Goal: Complete application form

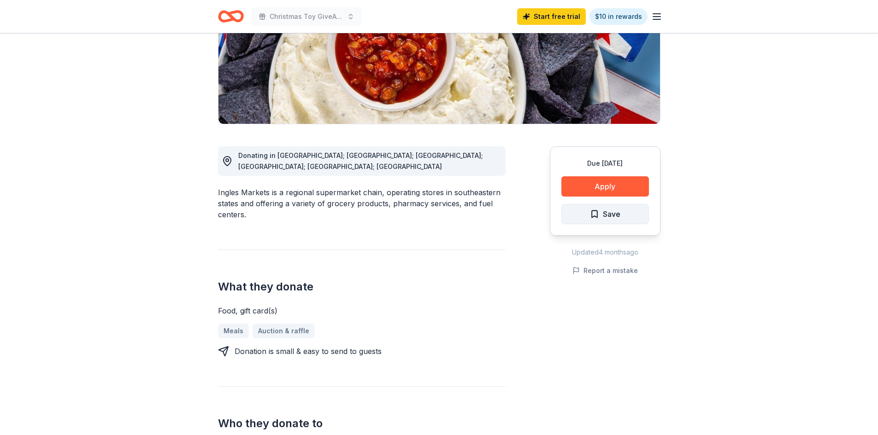
scroll to position [184, 0]
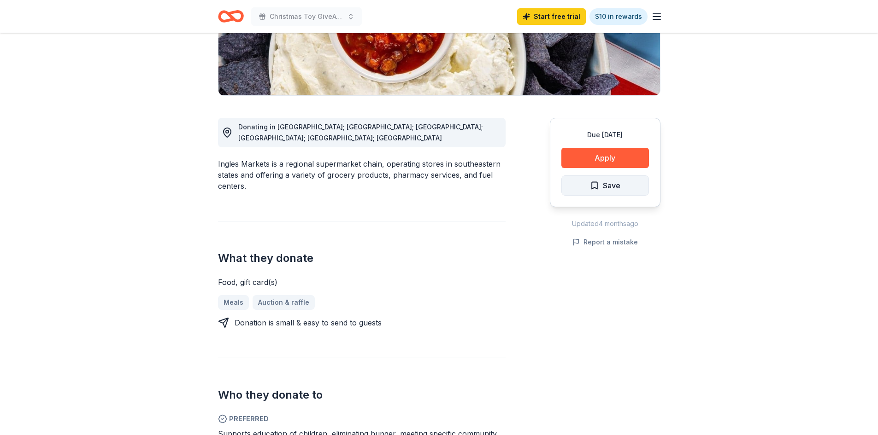
click at [603, 187] on span "Save" at bounding box center [612, 186] width 18 height 12
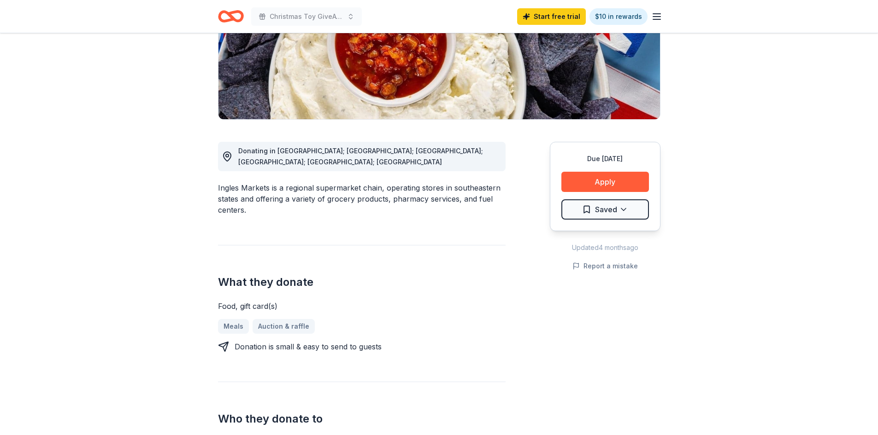
scroll to position [138, 0]
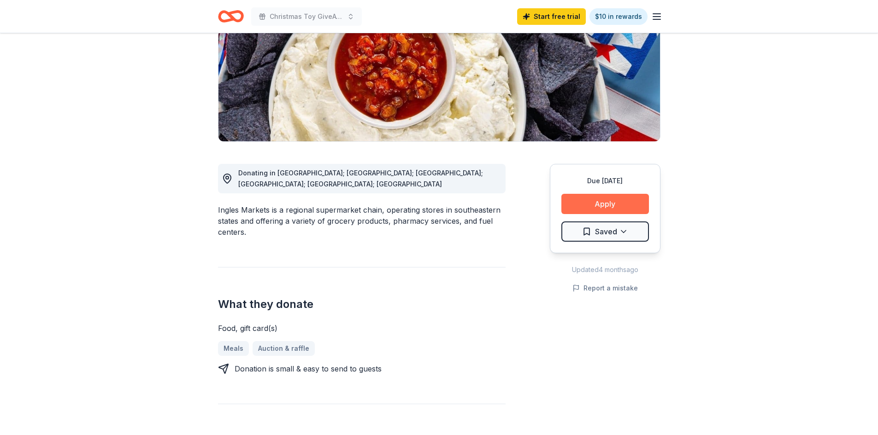
click at [598, 202] on button "Apply" at bounding box center [605, 204] width 88 height 20
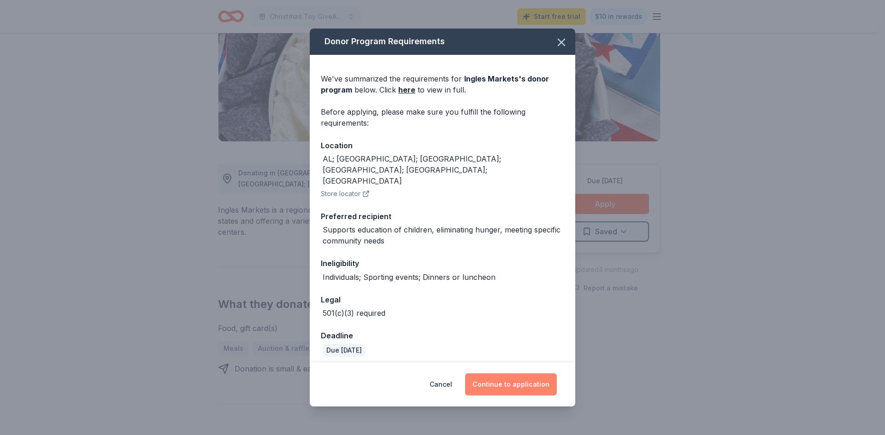
click at [497, 376] on button "Continue to application" at bounding box center [511, 385] width 92 height 22
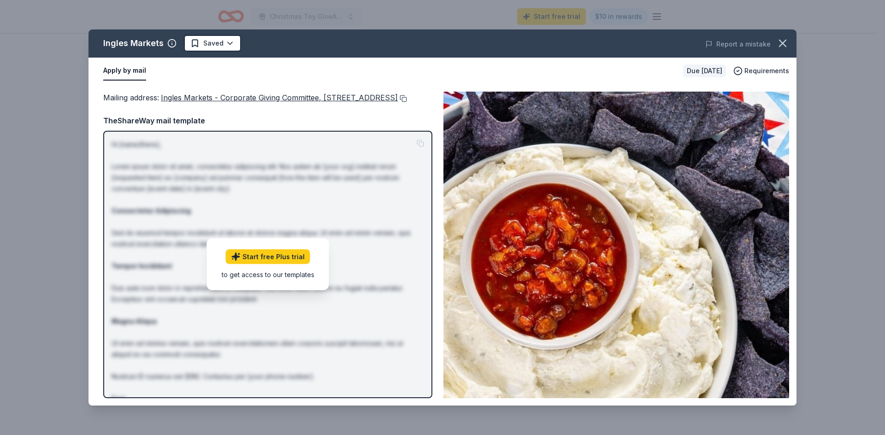
click at [398, 102] on button at bounding box center [402, 98] width 9 height 7
click at [784, 42] on icon "button" at bounding box center [782, 43] width 6 height 6
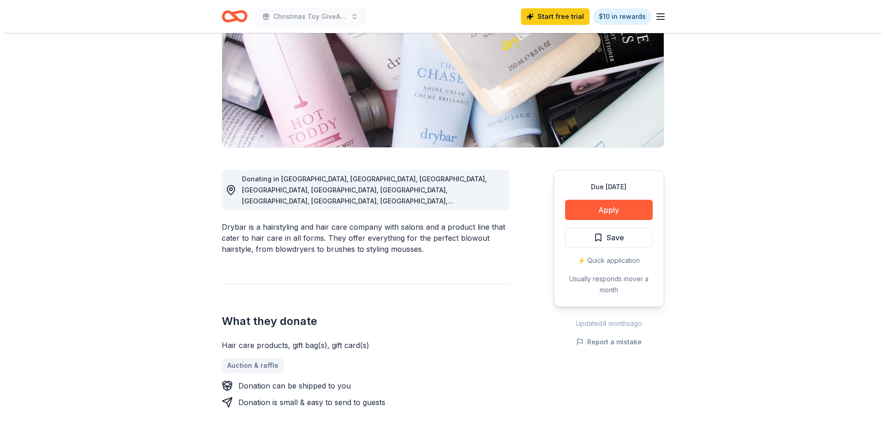
scroll to position [92, 0]
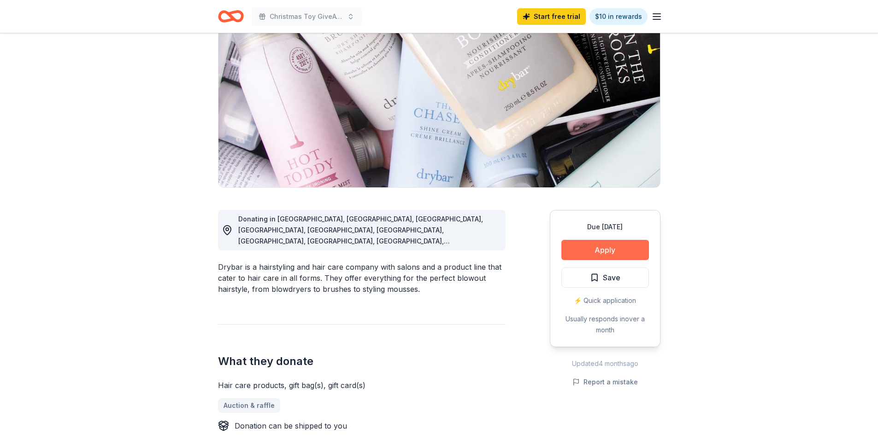
click at [605, 250] on button "Apply" at bounding box center [605, 250] width 88 height 20
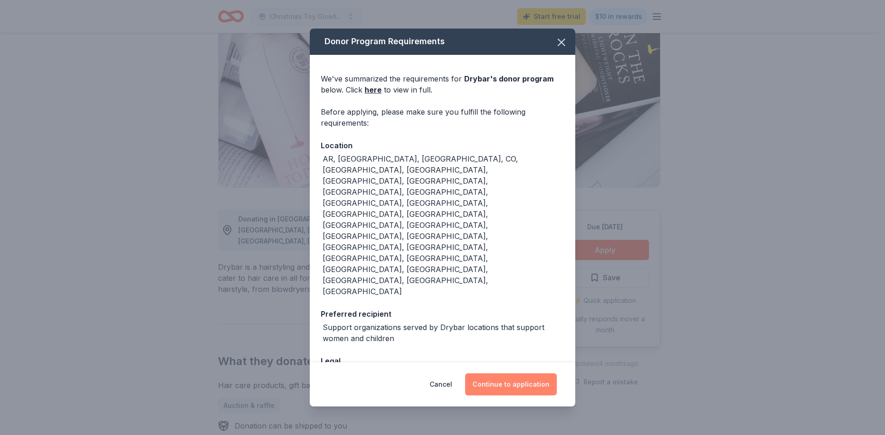
click at [516, 374] on button "Continue to application" at bounding box center [511, 385] width 92 height 22
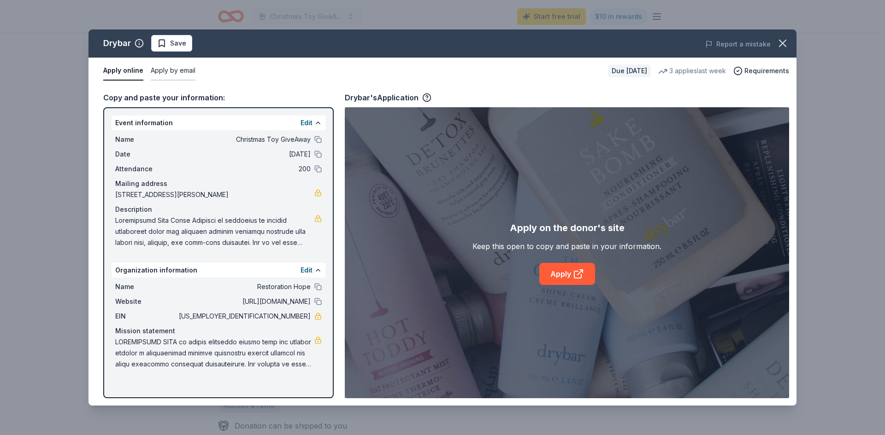
click at [164, 72] on button "Apply by email" at bounding box center [173, 70] width 45 height 19
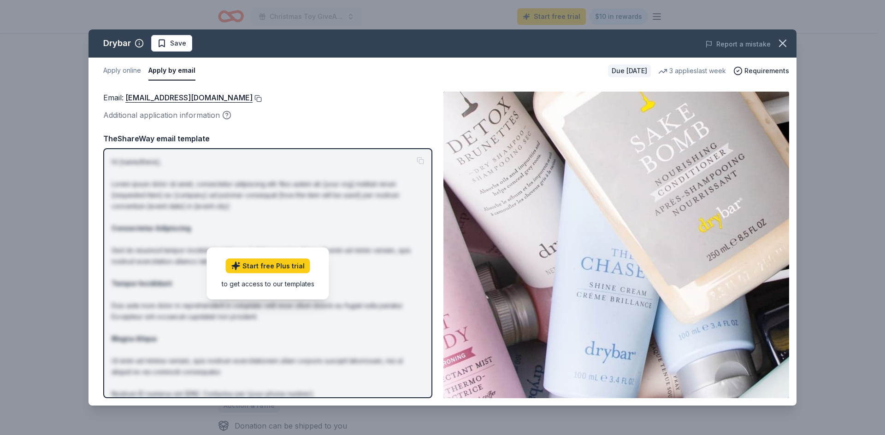
click at [252, 100] on button at bounding box center [256, 98] width 9 height 7
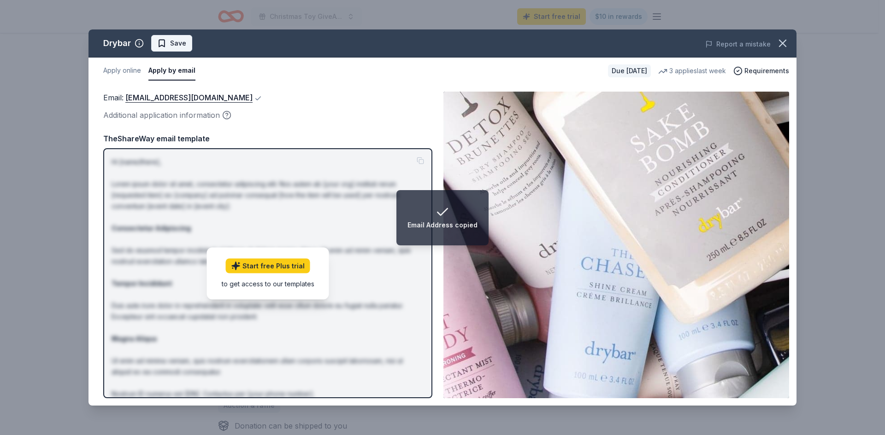
click at [175, 41] on span "Save" at bounding box center [178, 43] width 16 height 11
click at [127, 71] on button "Apply online" at bounding box center [122, 70] width 38 height 19
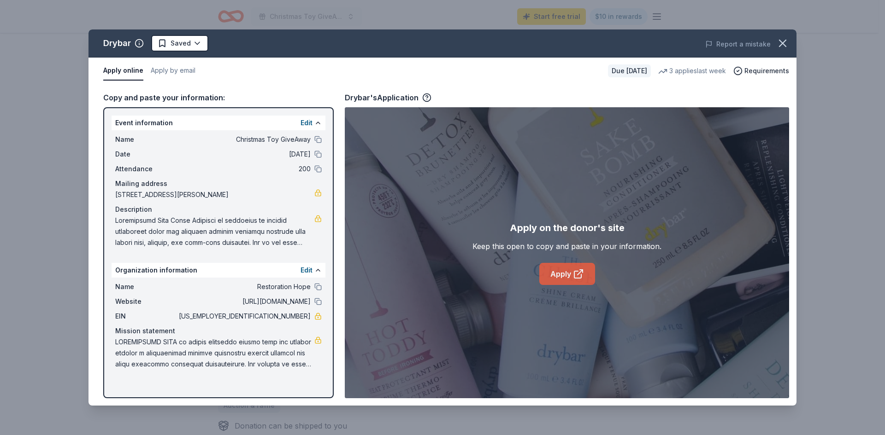
click at [553, 278] on link "Apply" at bounding box center [567, 274] width 56 height 22
